Goal: Register for event/course

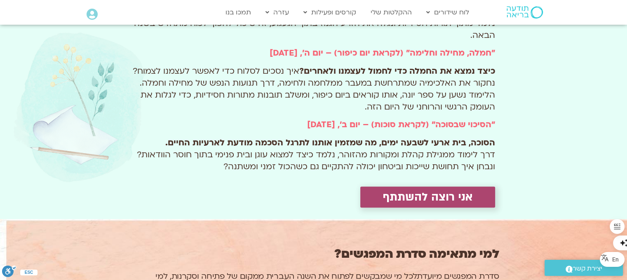
scroll to position [660, 0]
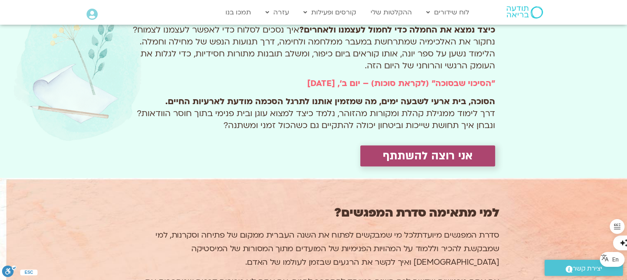
click at [401, 157] on span "אני רוצה להשתתף" at bounding box center [427, 156] width 89 height 13
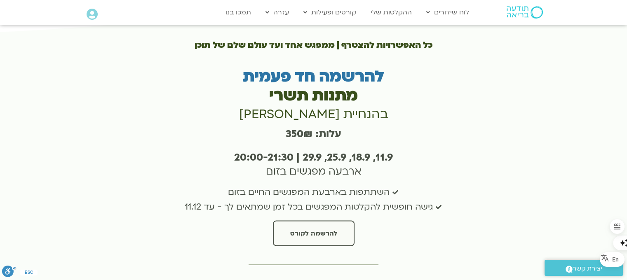
scroll to position [1584, 0]
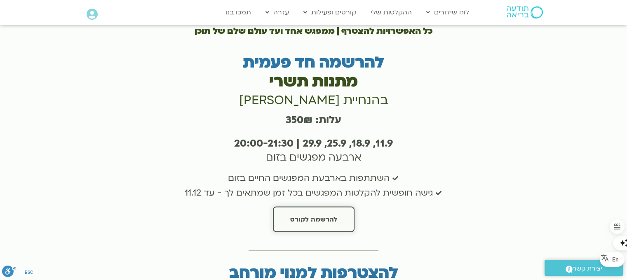
click at [321, 216] on span "להרשמה לקורס" at bounding box center [313, 219] width 47 height 7
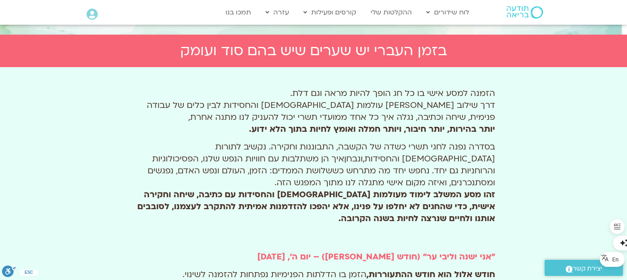
scroll to position [82, 0]
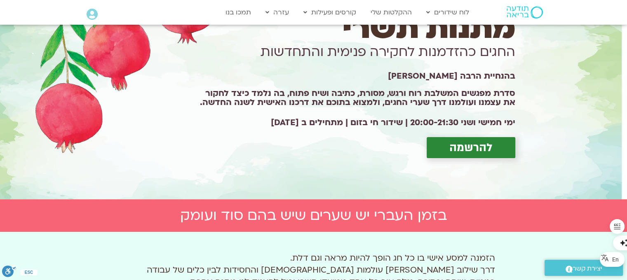
click at [479, 147] on span "להרשמה" at bounding box center [470, 147] width 43 height 13
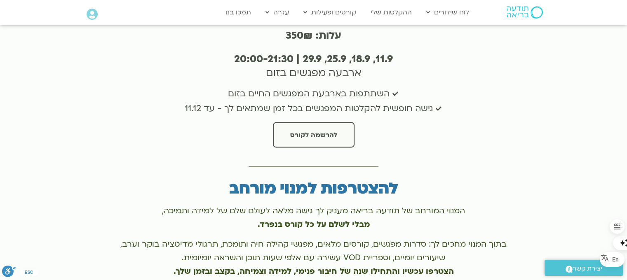
scroll to position [1666, 0]
